Goal: Task Accomplishment & Management: Manage account settings

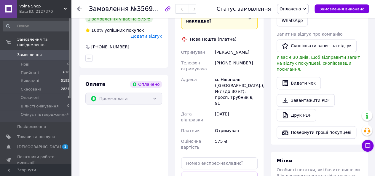
scroll to position [197, 0]
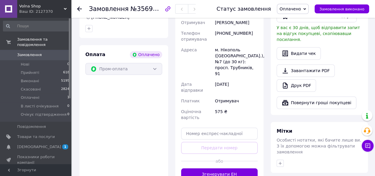
click at [219, 168] on button "Згенерувати ЕН" at bounding box center [219, 174] width 77 height 12
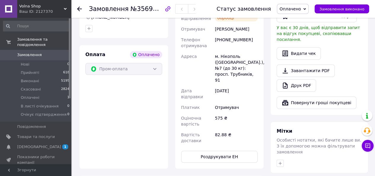
scroll to position [108, 0]
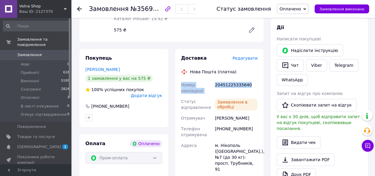
drag, startPoint x: 176, startPoint y: 77, endPoint x: 248, endPoint y: 77, distance: 71.5
click at [248, 77] on div "Доставка Редагувати Нова Пошта (платна) Номер накладної 20451225335640 Статус в…" at bounding box center [219, 153] width 89 height 209
copy div "Номер накладної 20451225335640"
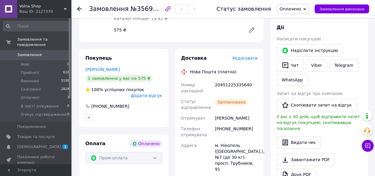
click at [219, 146] on div "м. Нікополь (Дніпропетровська обл.), №7 (до 30 кг): просп. Трубників, 91" at bounding box center [236, 157] width 45 height 34
click at [291, 10] on span "Оплачено" at bounding box center [290, 9] width 21 height 5
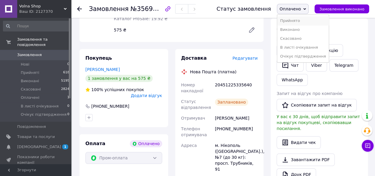
click at [290, 23] on li "Прийнято" at bounding box center [303, 20] width 52 height 9
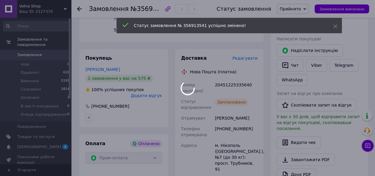
scroll to position [19, 0]
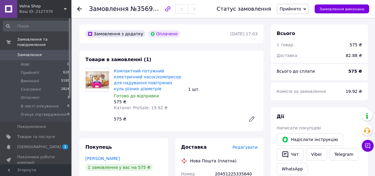
click at [26, 50] on link "Замовлення 0" at bounding box center [36, 55] width 73 height 10
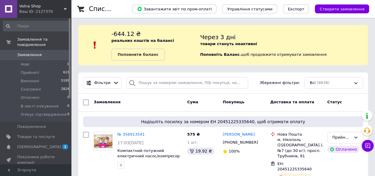
click at [44, 12] on div "Ваш ID: 2127370" at bounding box center [45, 11] width 52 height 5
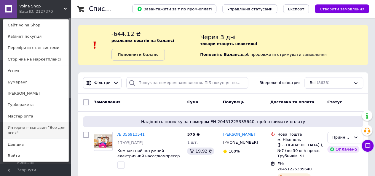
click at [38, 129] on link "Интернет- магазин "Все для всех"" at bounding box center [35, 130] width 65 height 17
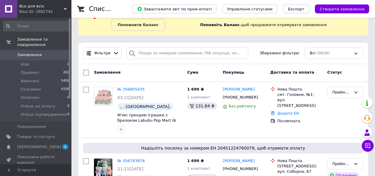
scroll to position [59, 0]
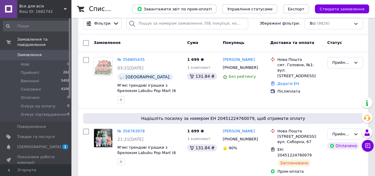
click at [45, 13] on div "Ваш ID: 1682742" at bounding box center [45, 11] width 52 height 5
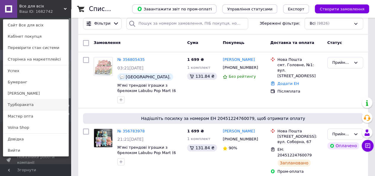
click at [27, 105] on link "Турборакета" at bounding box center [35, 104] width 65 height 11
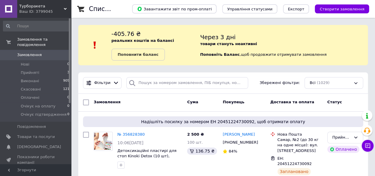
click at [50, 16] on div "Турборакета Ваш ID: 3799045" at bounding box center [44, 9] width 54 height 18
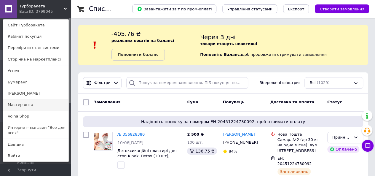
click at [28, 101] on link "Мастер опта" at bounding box center [35, 104] width 65 height 11
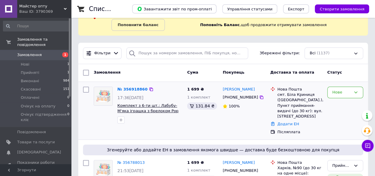
scroll to position [59, 0]
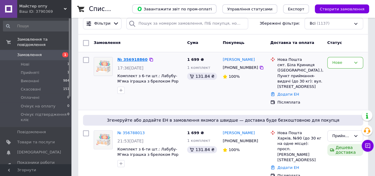
click at [129, 61] on link "№ 356918860" at bounding box center [133, 59] width 30 height 4
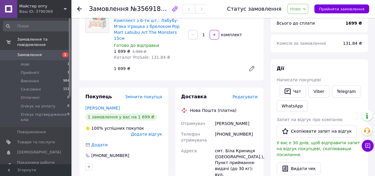
scroll to position [89, 0]
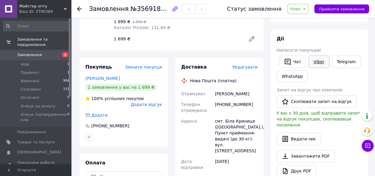
click at [315, 63] on link "Viber" at bounding box center [319, 61] width 21 height 12
click at [327, 12] on button "Прийняти замовлення" at bounding box center [342, 8] width 55 height 9
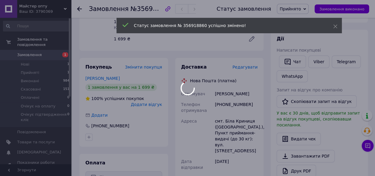
scroll to position [0, 0]
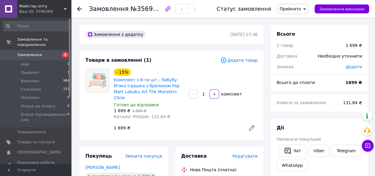
click at [27, 6] on span "Майстер опту" at bounding box center [41, 6] width 45 height 5
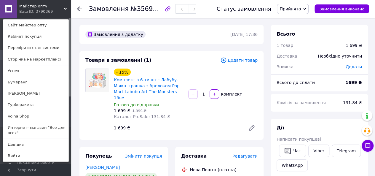
click at [23, 81] on link "Бумеранг" at bounding box center [35, 82] width 65 height 11
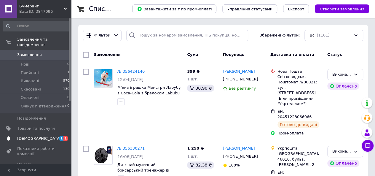
click at [37, 136] on span "[DEMOGRAPHIC_DATA]" at bounding box center [39, 138] width 44 height 5
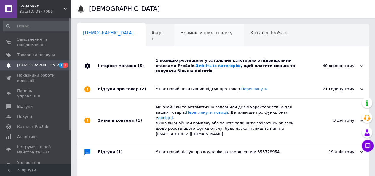
scroll to position [0, 2]
click at [196, 67] on link "Змініть їх категорію" at bounding box center [218, 66] width 45 height 4
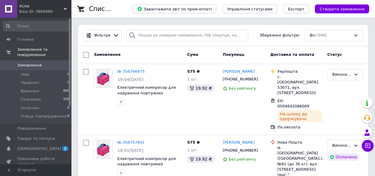
click at [45, 14] on div "Успіх Ваш ID: 3869680" at bounding box center [44, 9] width 54 height 18
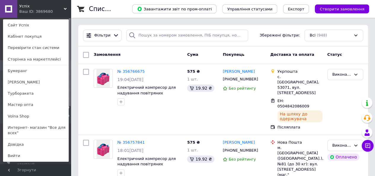
click at [23, 117] on link "Volna Shop" at bounding box center [35, 116] width 65 height 11
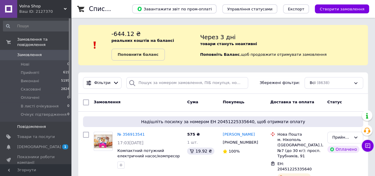
drag, startPoint x: 0, startPoint y: 0, endPoint x: 24, endPoint y: 123, distance: 124.8
click at [24, 124] on span "Повідомлення" at bounding box center [31, 126] width 29 height 5
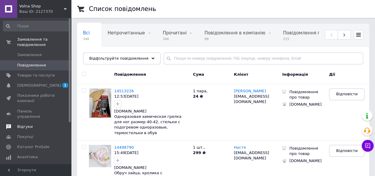
click at [21, 122] on link "Відгуки" at bounding box center [36, 127] width 73 height 10
